Goal: Transaction & Acquisition: Book appointment/travel/reservation

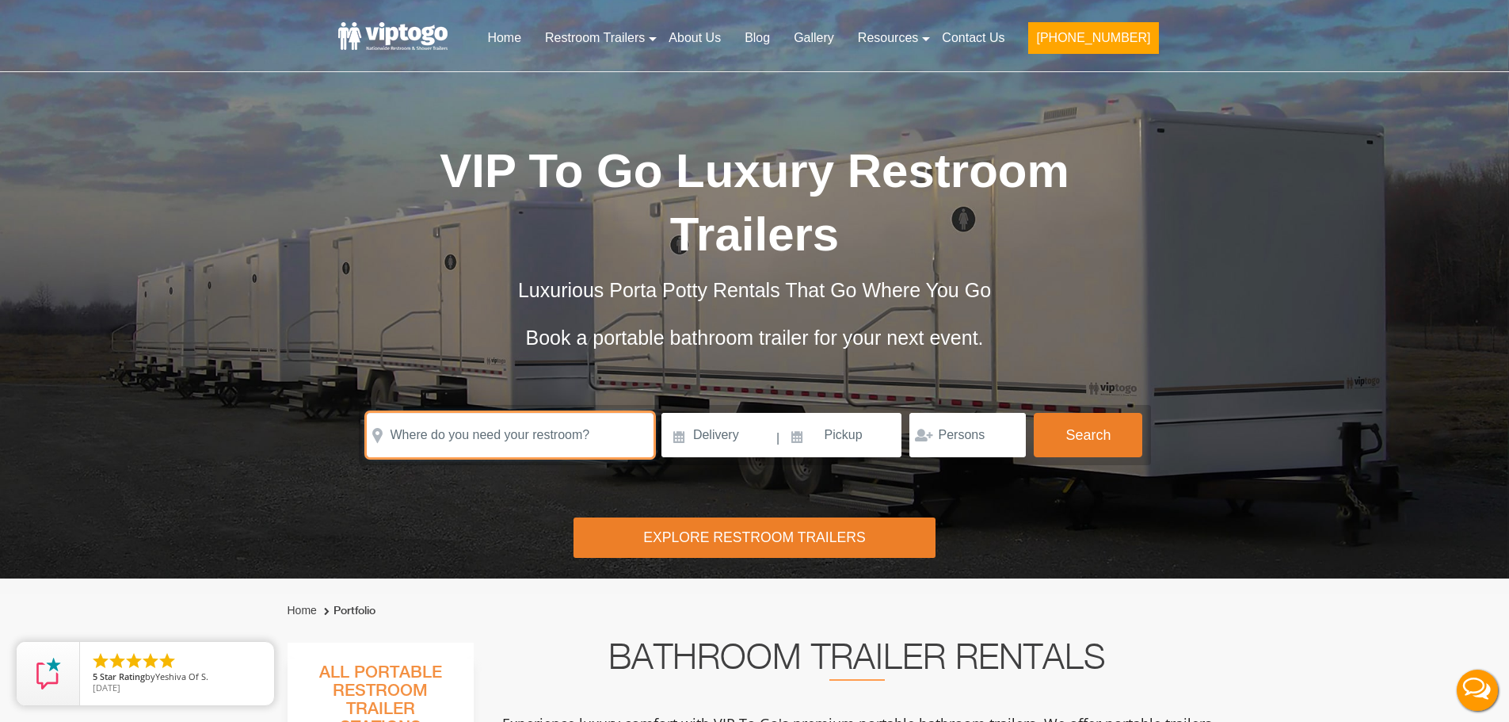
click at [488, 421] on input "text" at bounding box center [510, 435] width 287 height 44
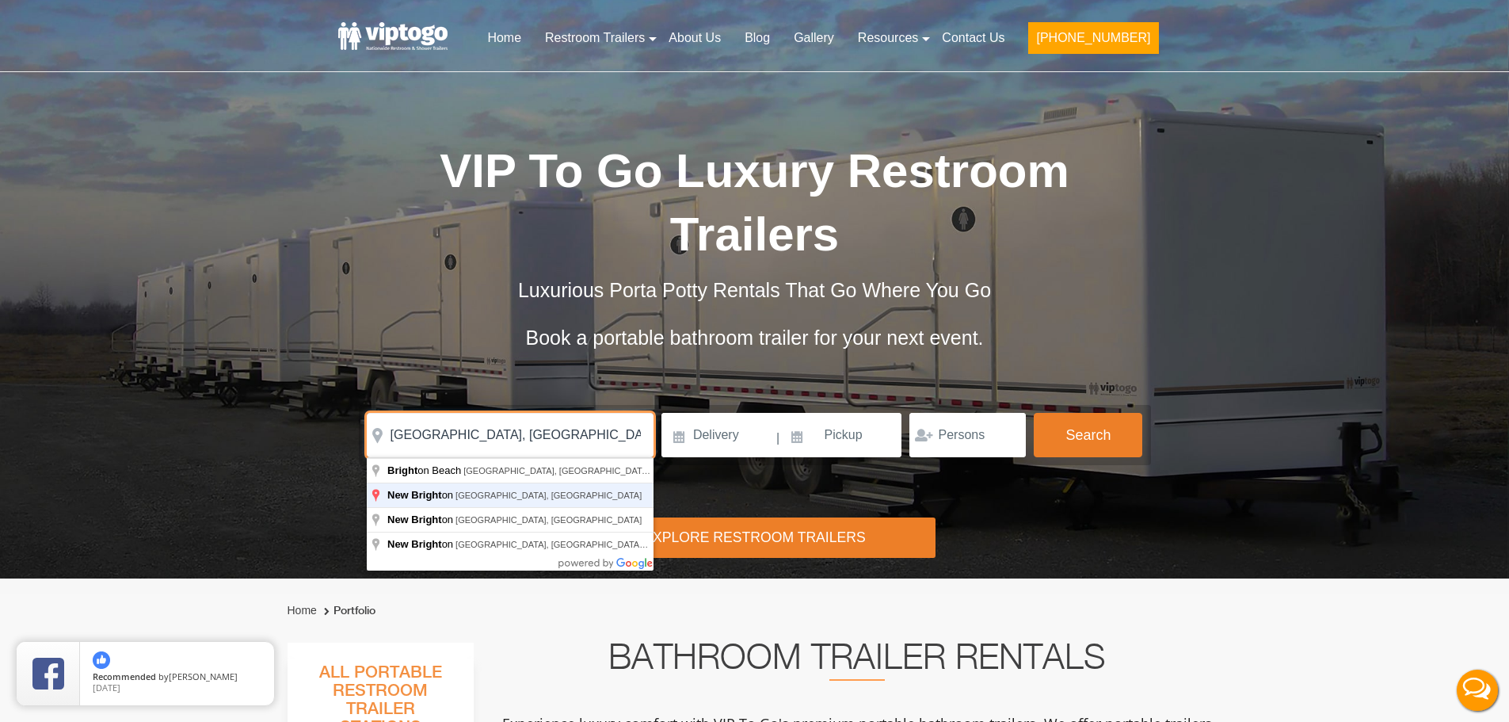
type input "[GEOGRAPHIC_DATA], [GEOGRAPHIC_DATA], [GEOGRAPHIC_DATA]"
click button "autobtn" at bounding box center [0, 0] width 0 height 0
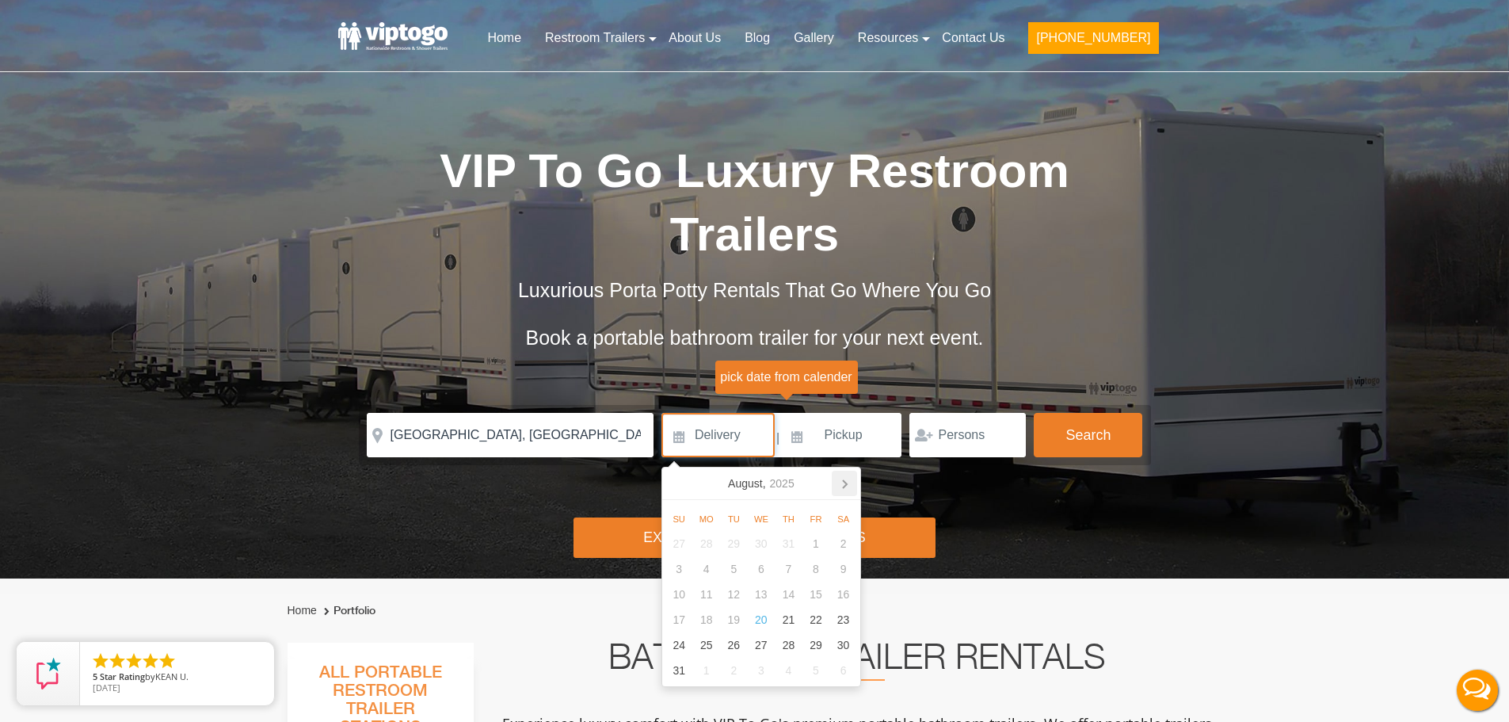
click at [850, 484] on icon at bounding box center [844, 483] width 25 height 25
click at [792, 567] on div "11" at bounding box center [789, 568] width 28 height 25
type input "[DATE]"
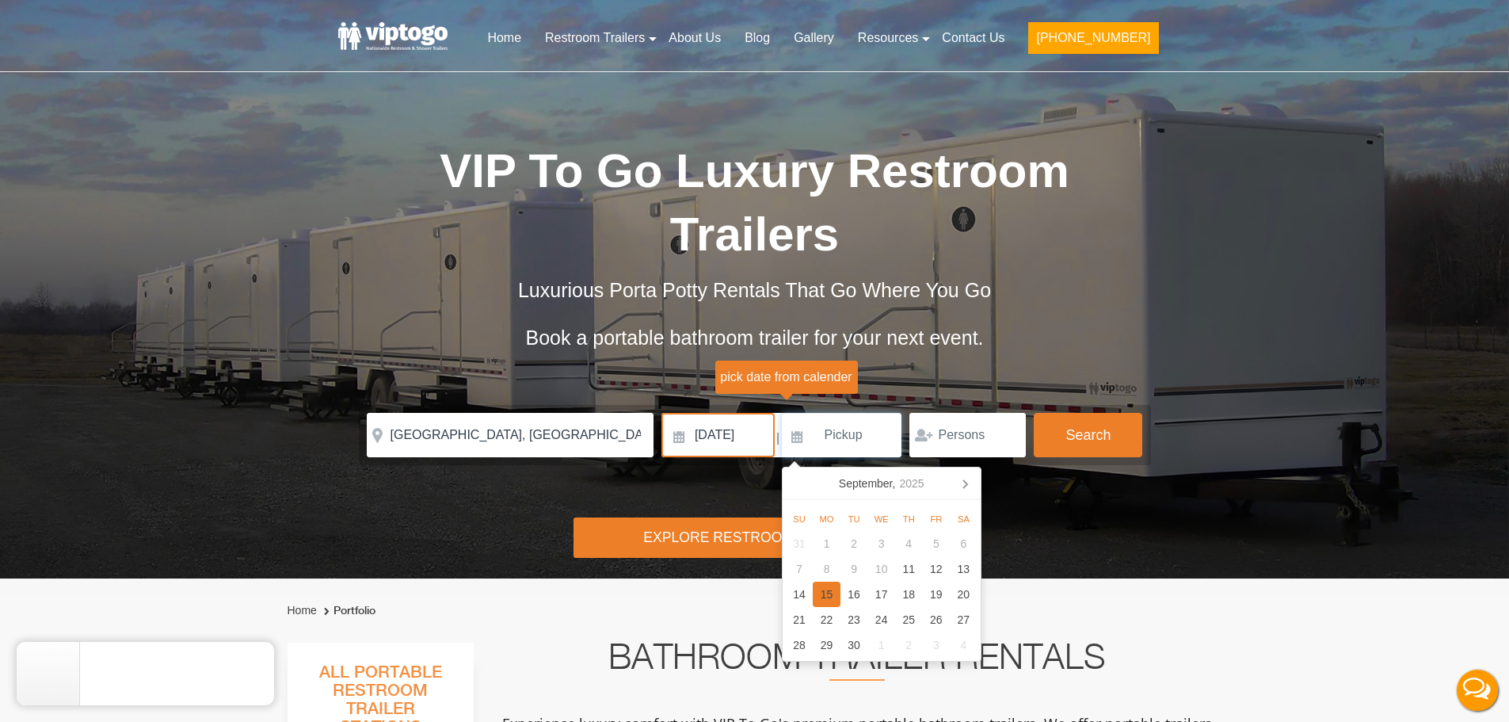
click at [827, 593] on div "15" at bounding box center [827, 594] width 28 height 25
type input "[DATE]"
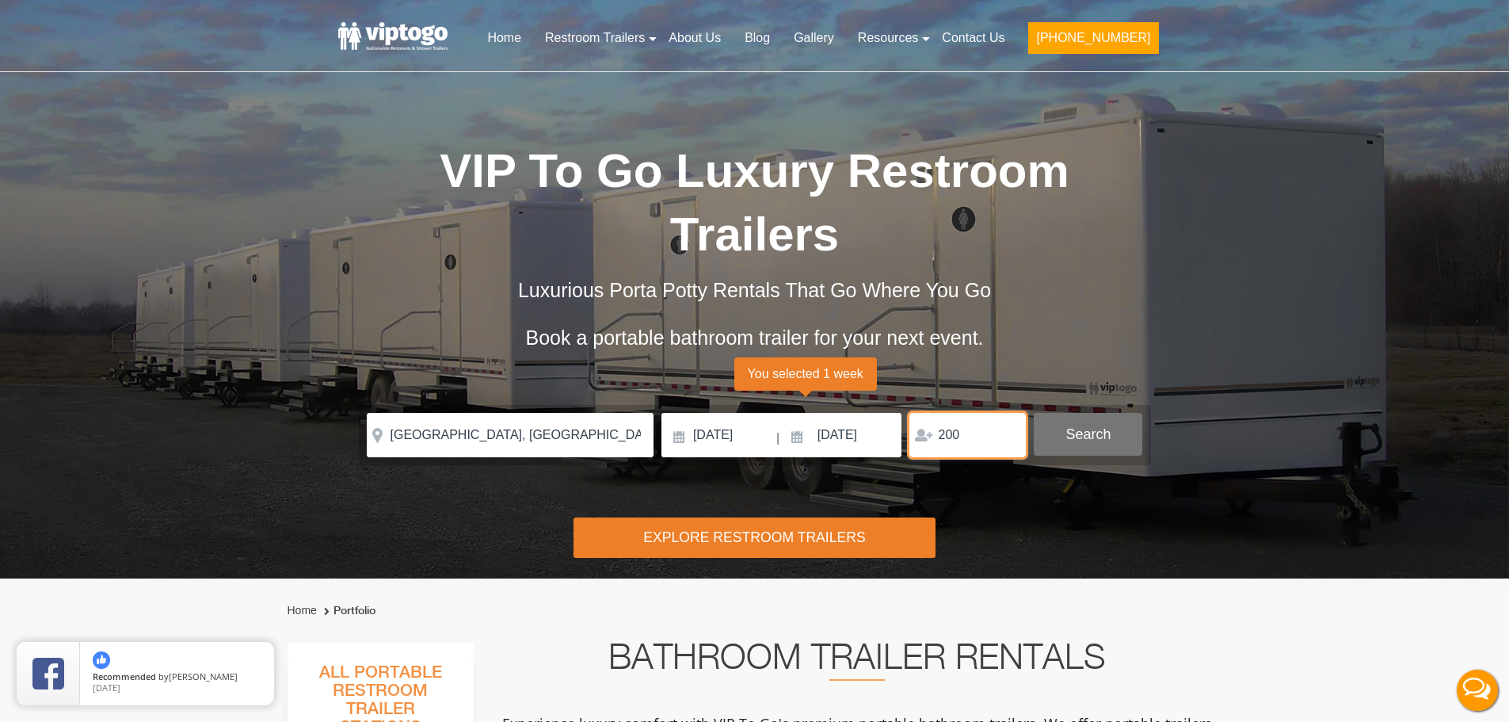
type input "200"
click at [1103, 431] on button "Search" at bounding box center [1088, 434] width 109 height 43
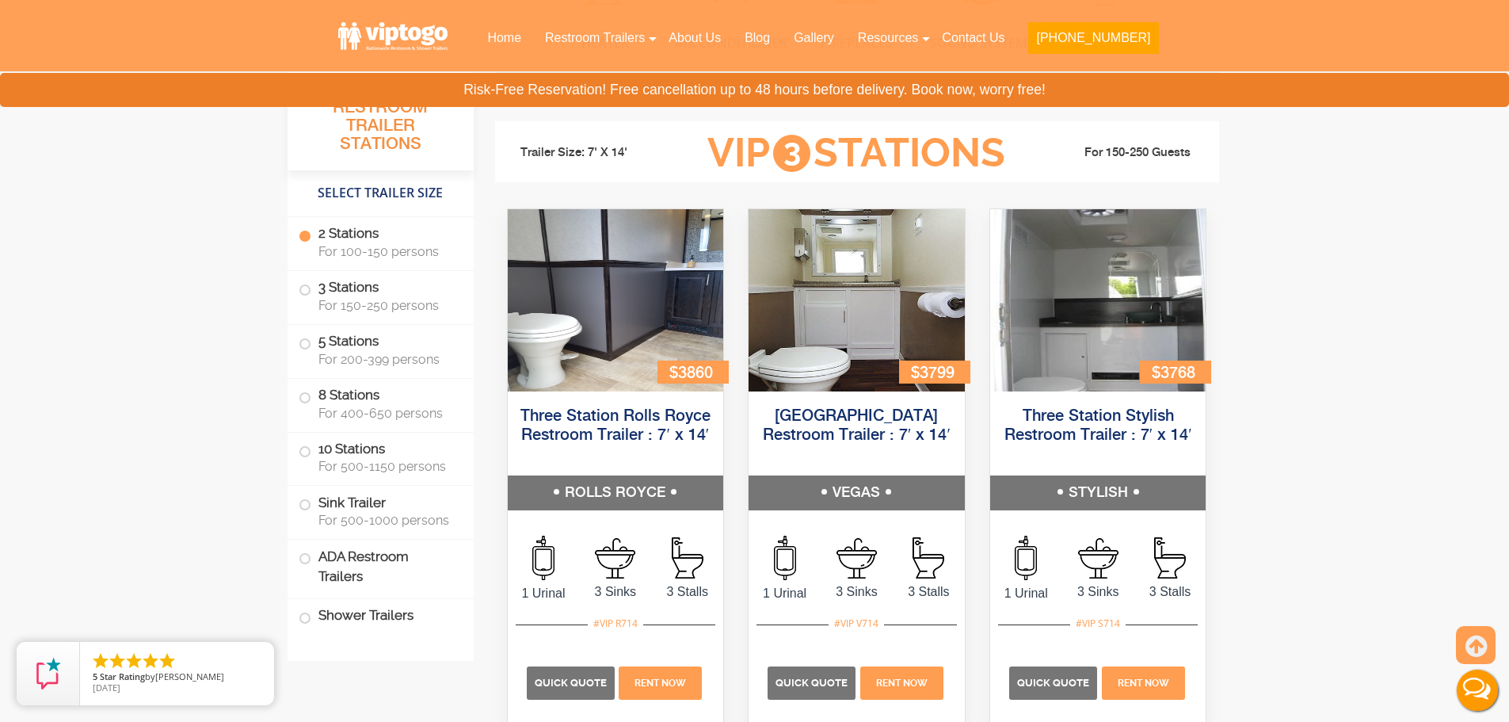
scroll to position [1693, 0]
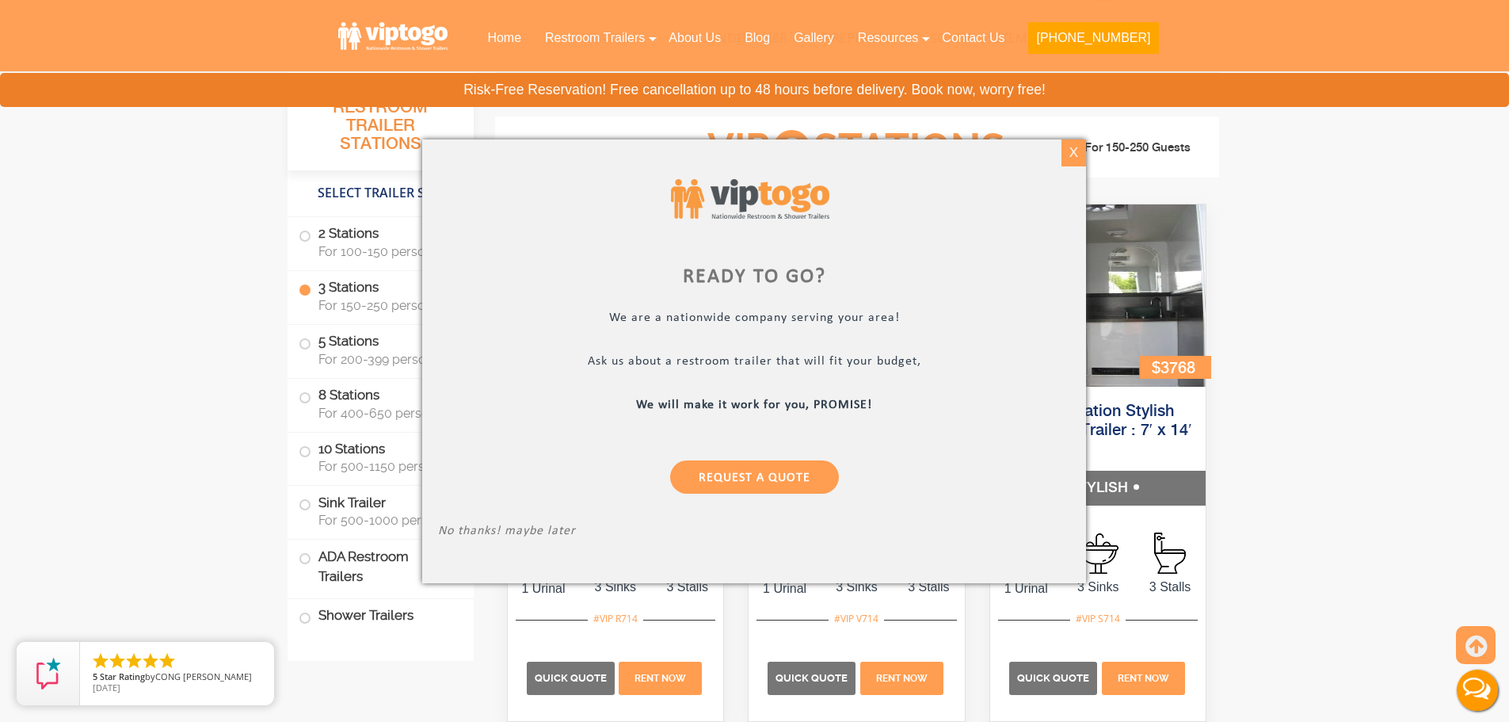
click at [1072, 152] on div "X" at bounding box center [1074, 152] width 25 height 27
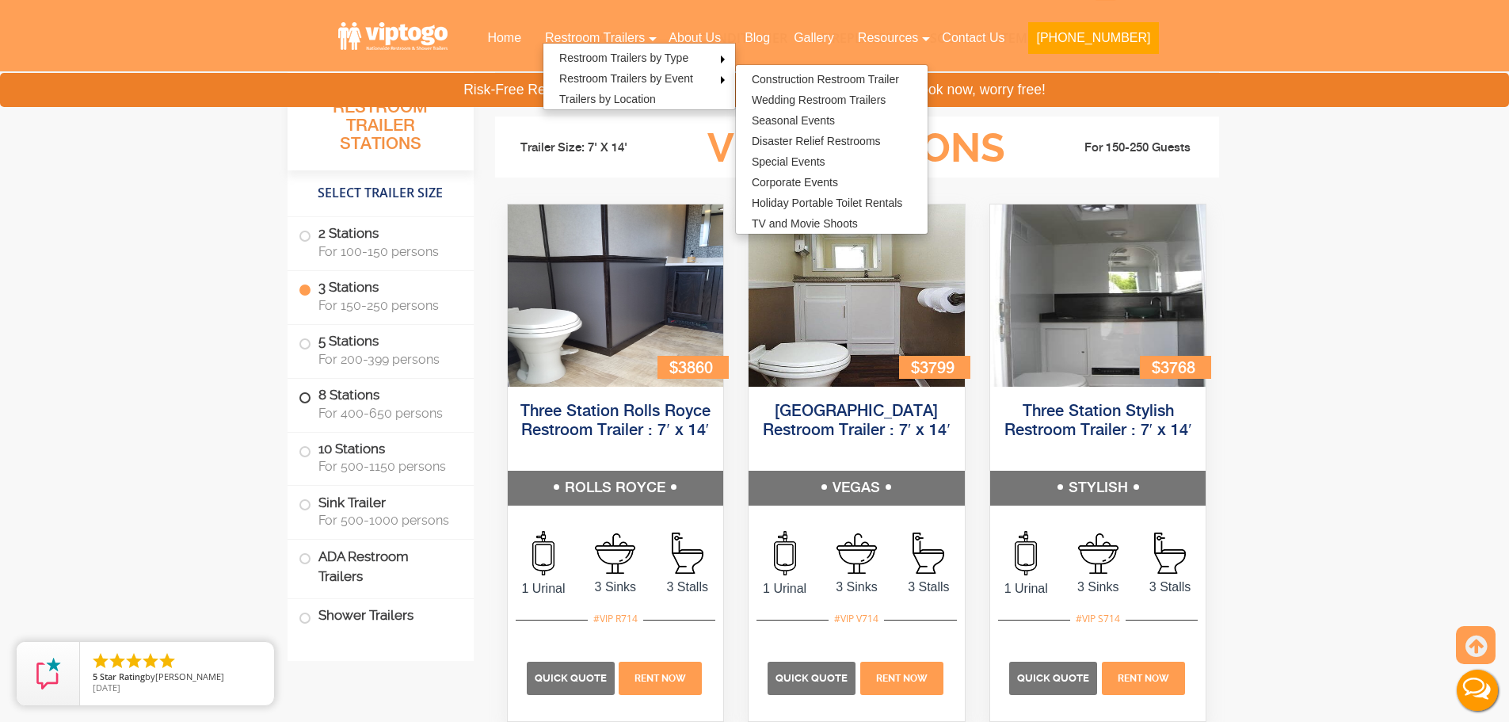
click at [309, 403] on label "8 Stations For 400-650 persons" at bounding box center [381, 403] width 164 height 49
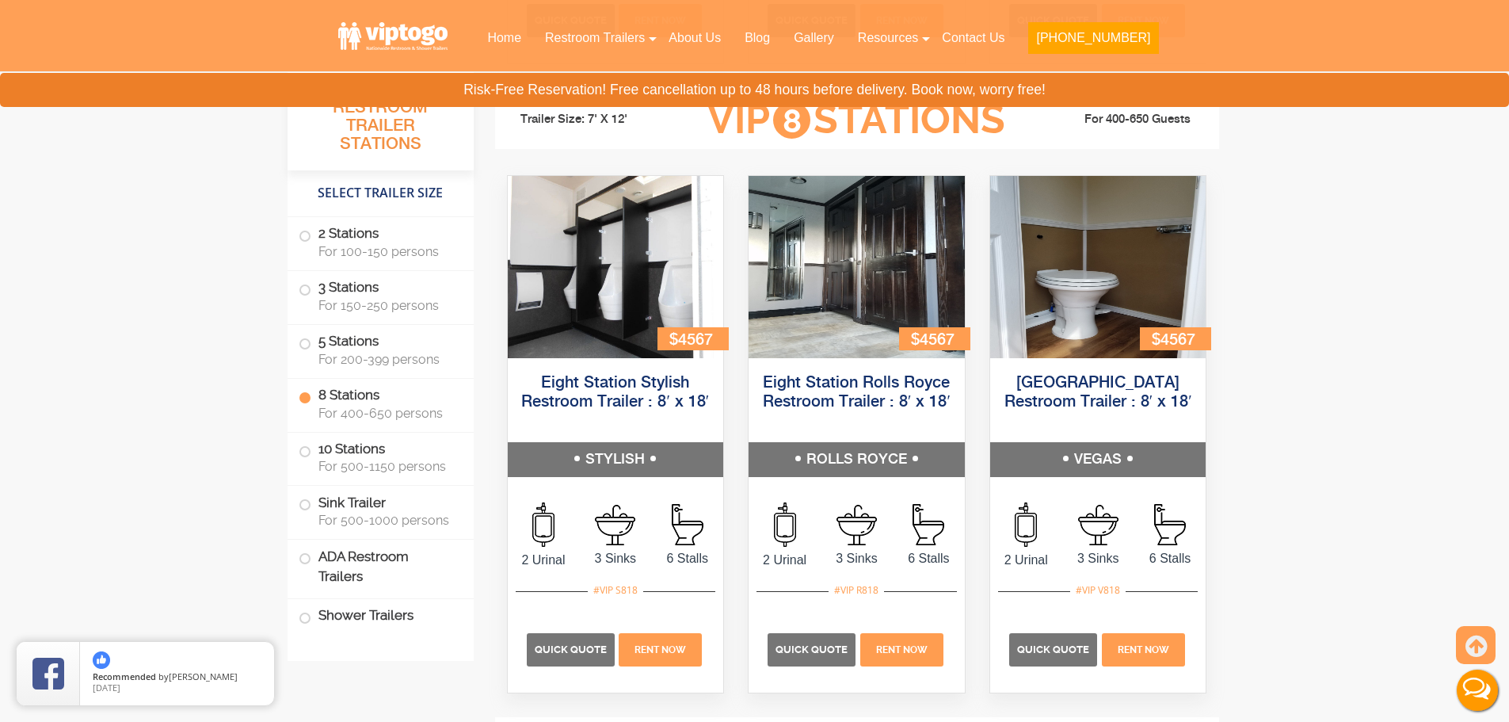
scroll to position [3004, 0]
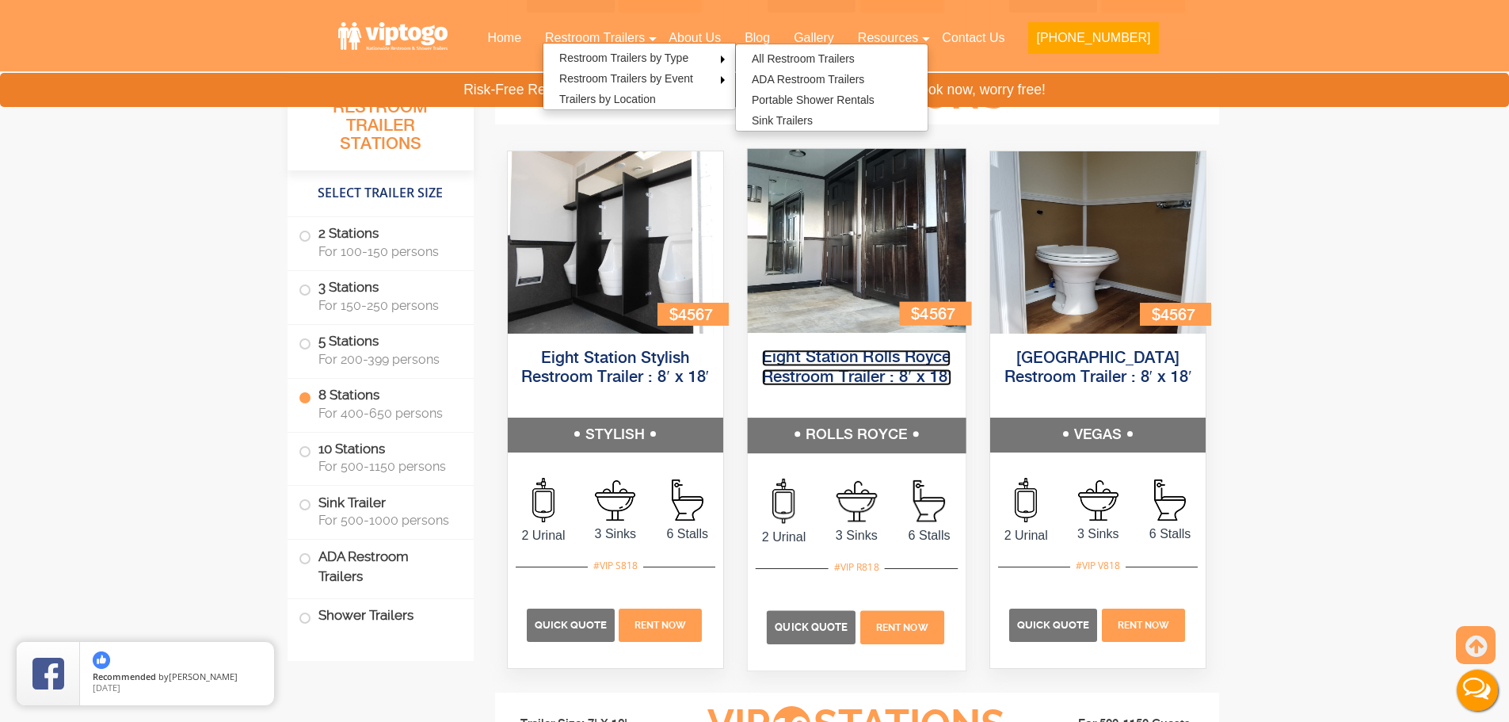
click at [843, 384] on link "Eight Station Rolls Royce Restroom Trailer : 8′ x 18′" at bounding box center [856, 368] width 189 height 36
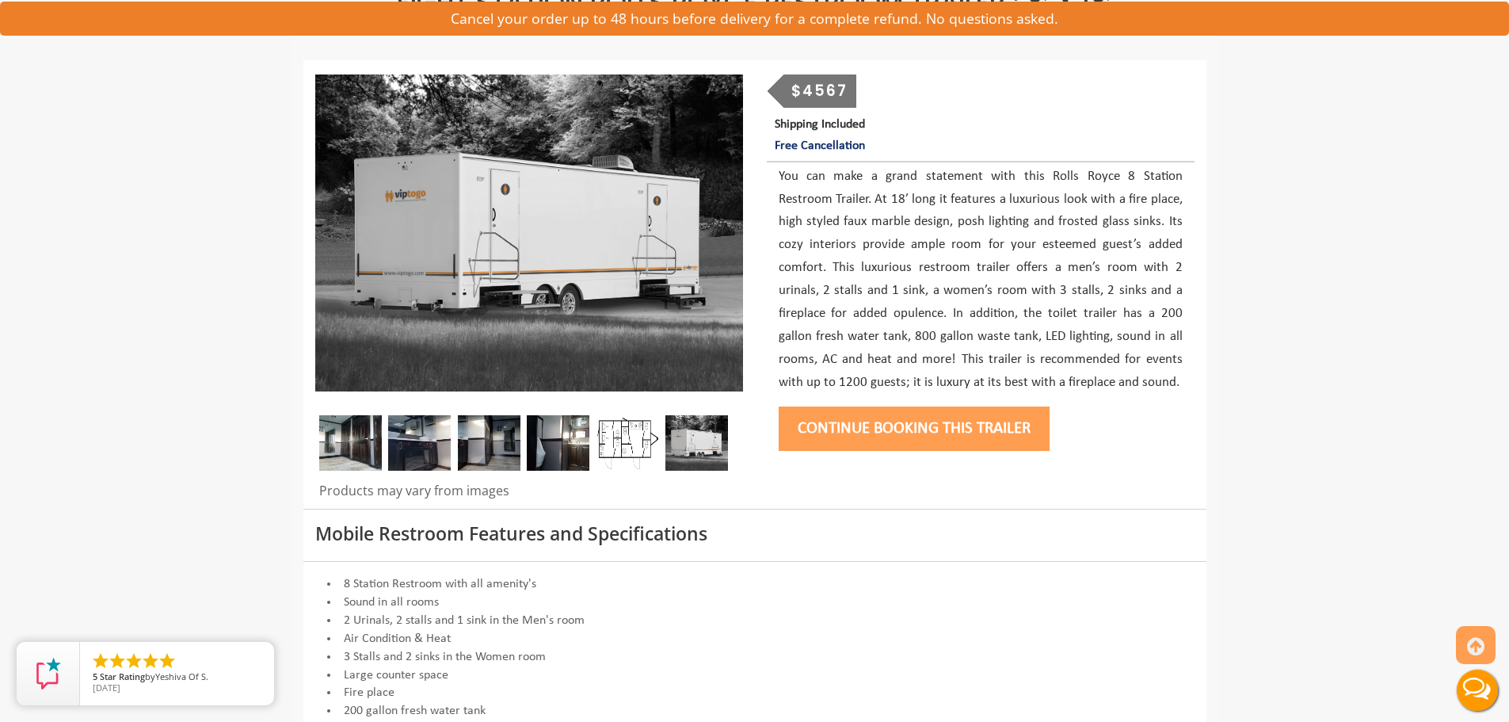
scroll to position [396, 0]
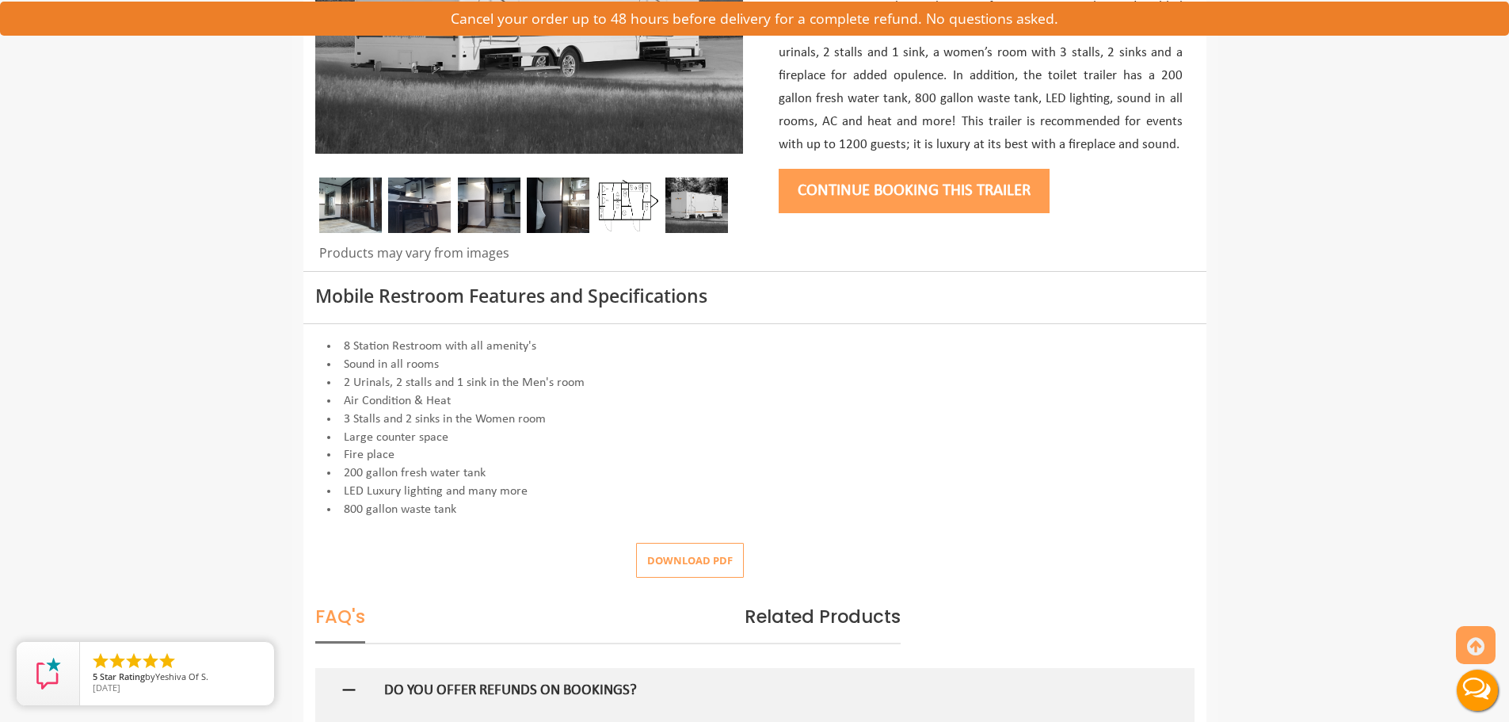
click at [723, 566] on button "Download pdf" at bounding box center [690, 561] width 108 height 36
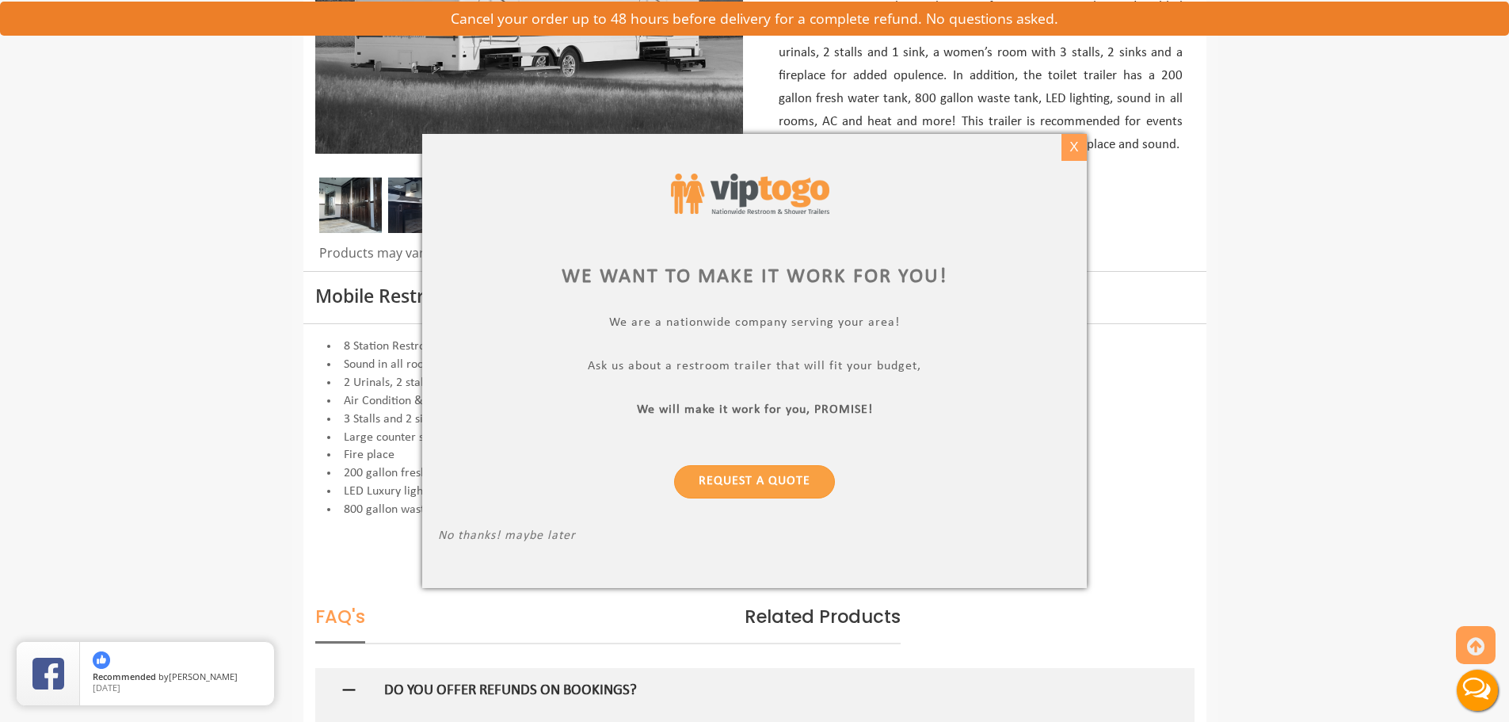
click at [1079, 155] on div "X" at bounding box center [1074, 147] width 25 height 27
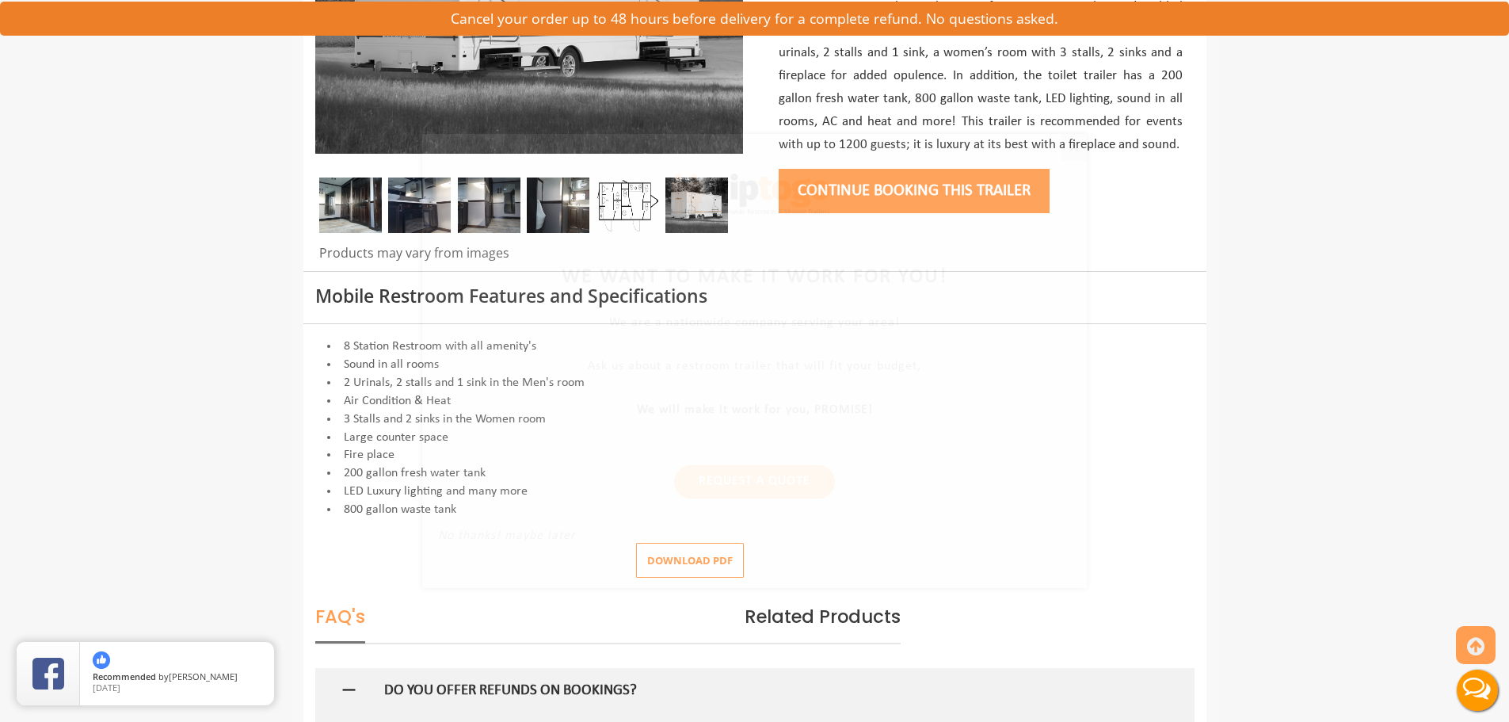
scroll to position [0, 0]
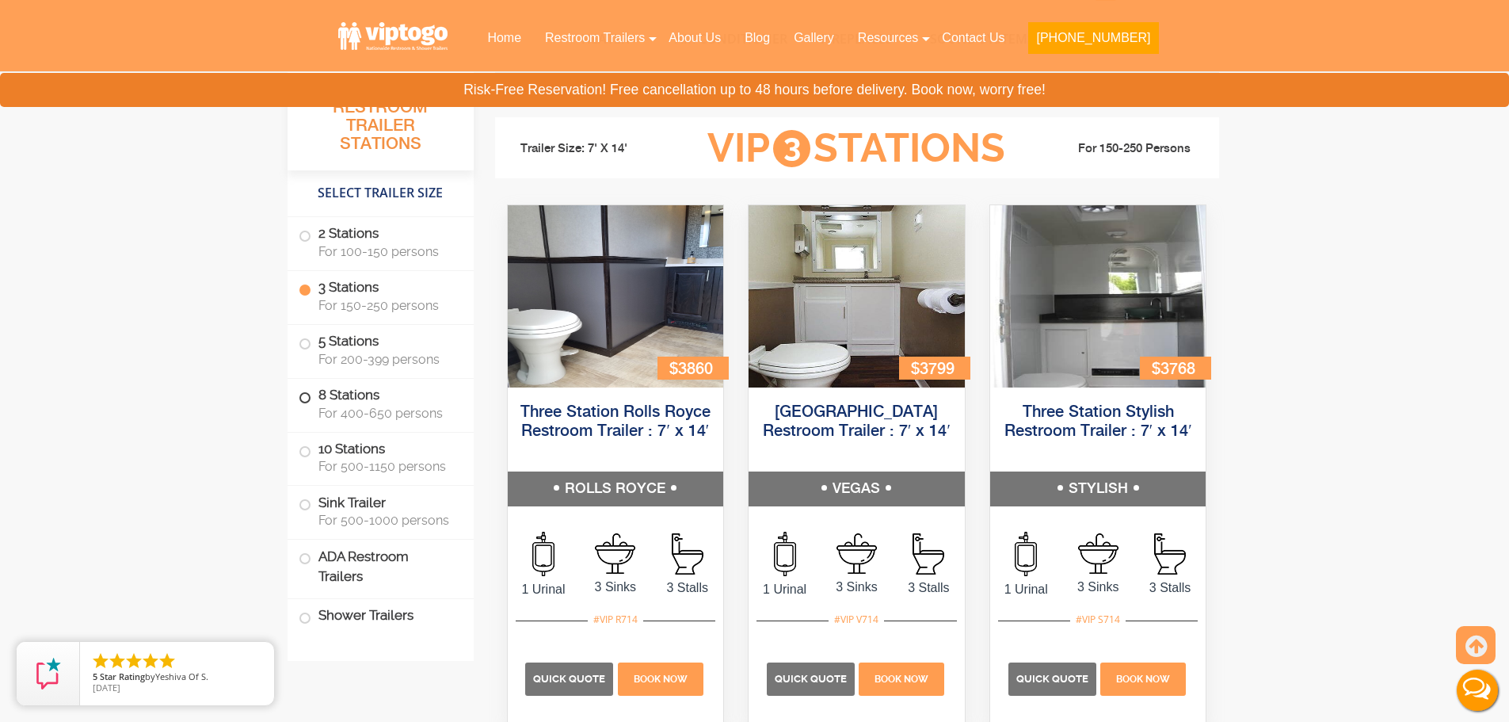
click at [303, 396] on span at bounding box center [305, 398] width 6 height 6
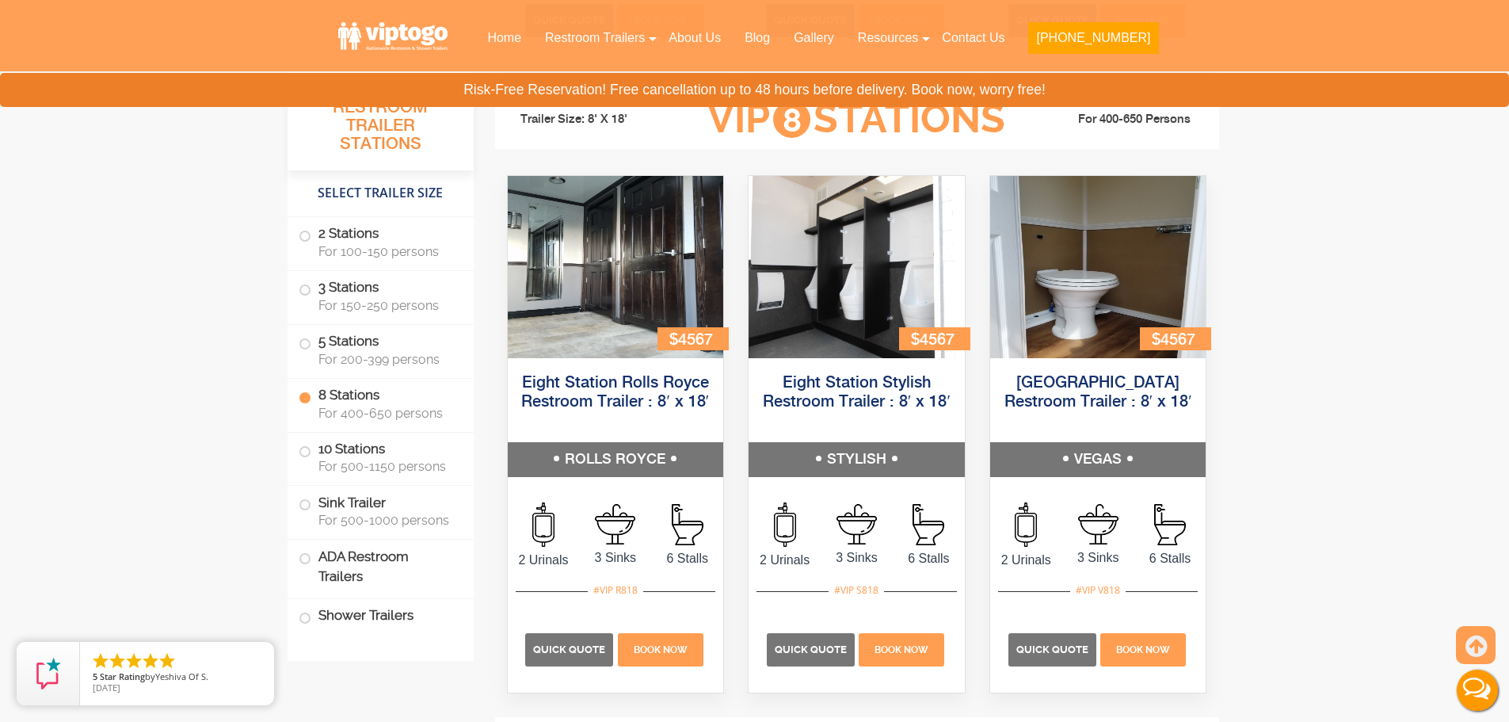
scroll to position [3056, 0]
